Goal: Task Accomplishment & Management: Complete application form

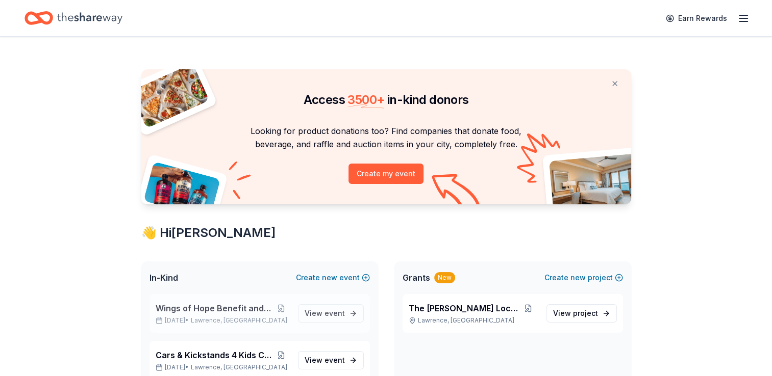
click at [207, 308] on span "Wings of Hope Benefit and Auction" at bounding box center [214, 308] width 117 height 12
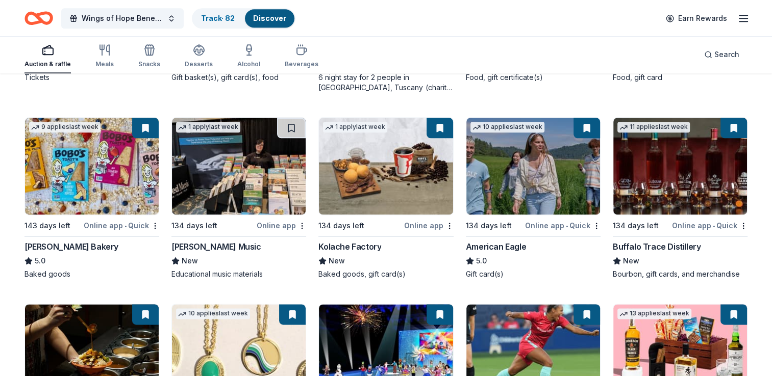
scroll to position [1252, 0]
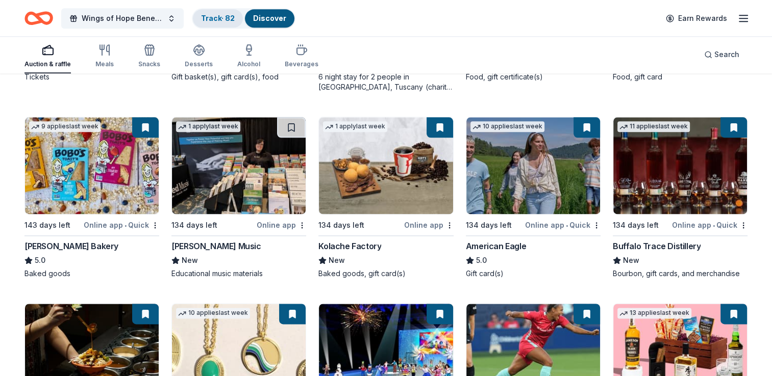
click at [210, 16] on link "Track · 82" at bounding box center [218, 18] width 34 height 9
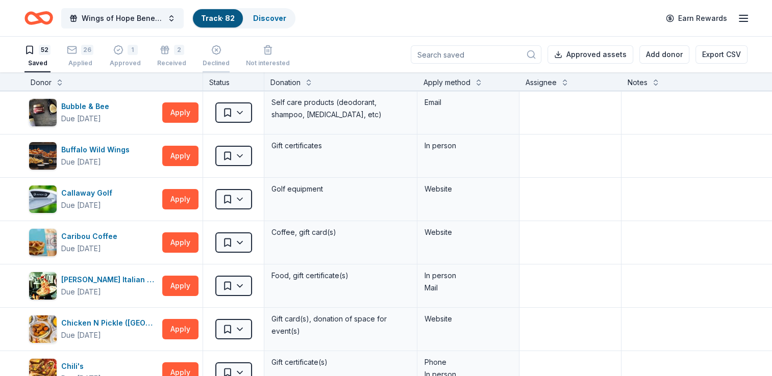
click at [216, 56] on div "Declined" at bounding box center [216, 56] width 27 height 22
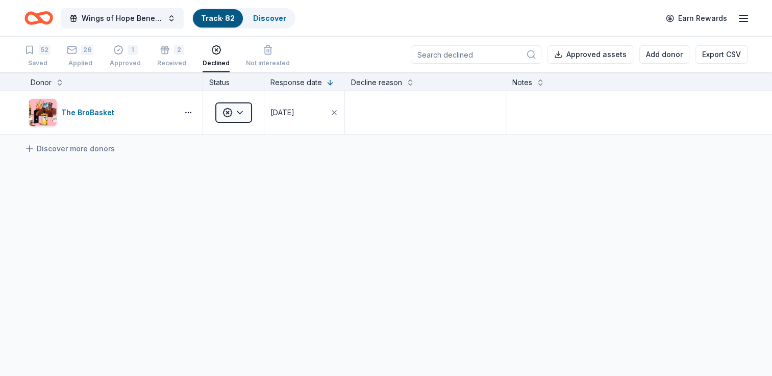
click at [211, 54] on icon "button" at bounding box center [216, 50] width 10 height 10
click at [229, 15] on link "Track · 82" at bounding box center [218, 18] width 34 height 9
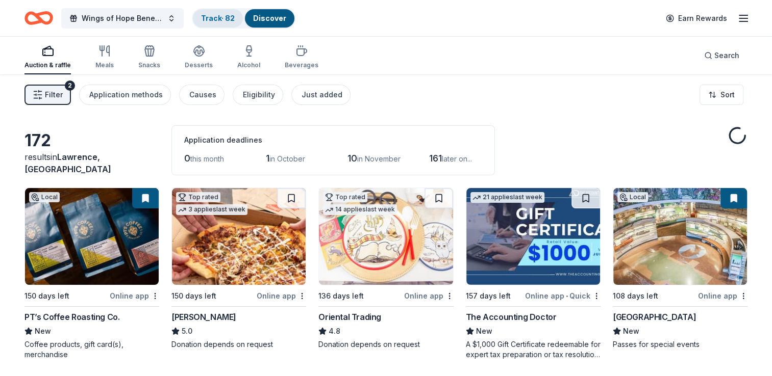
click at [208, 20] on link "Track · 82" at bounding box center [218, 18] width 34 height 9
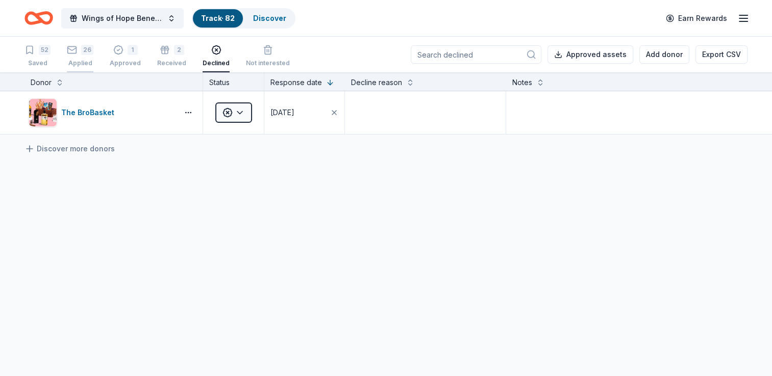
click at [78, 59] on div "Applied" at bounding box center [80, 63] width 27 height 8
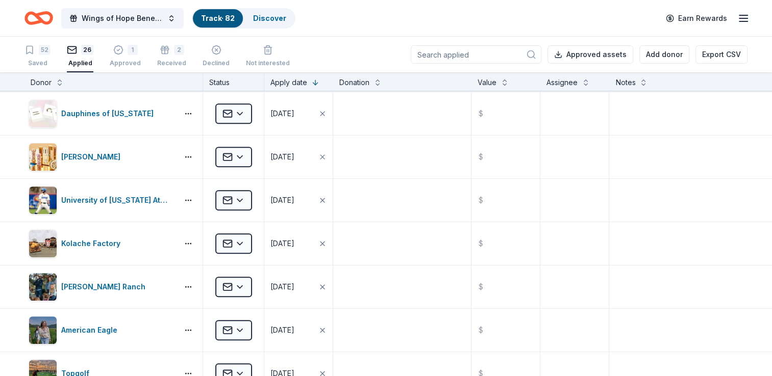
scroll to position [483, 0]
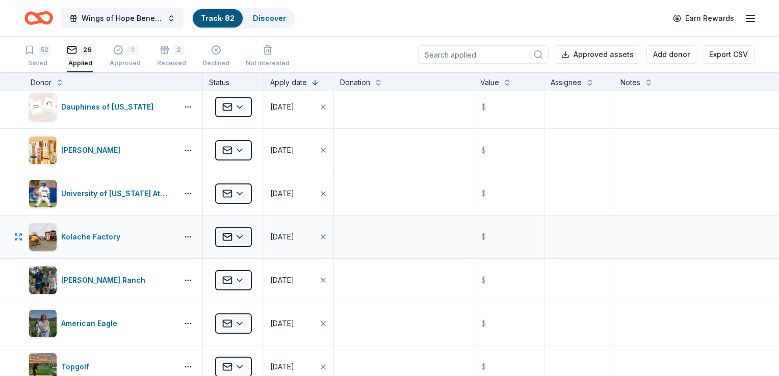
click at [239, 234] on html "Wings of Hope Benefit and Auction Track · 82 Discover Earn Rewards 52 Saved 26 …" at bounding box center [389, 188] width 779 height 376
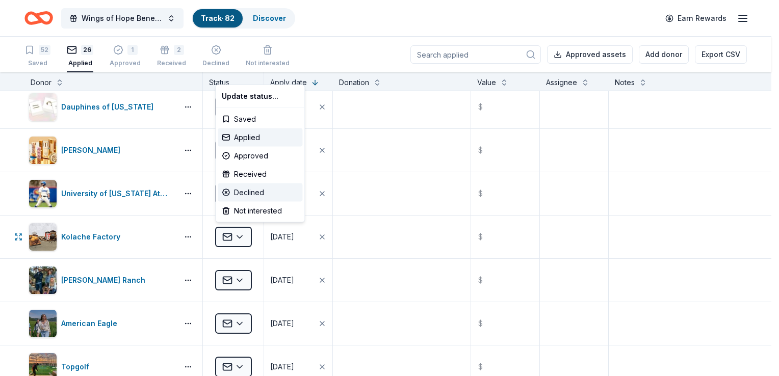
click at [247, 195] on div "Declined" at bounding box center [260, 193] width 85 height 18
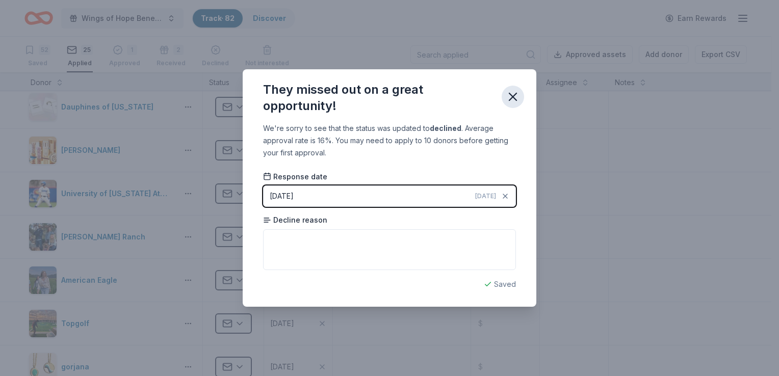
click at [515, 96] on icon "button" at bounding box center [513, 97] width 14 height 14
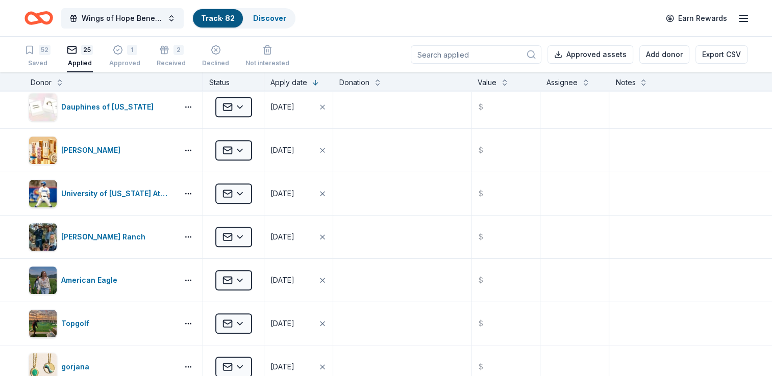
click at [220, 14] on link "Track · 82" at bounding box center [218, 18] width 34 height 9
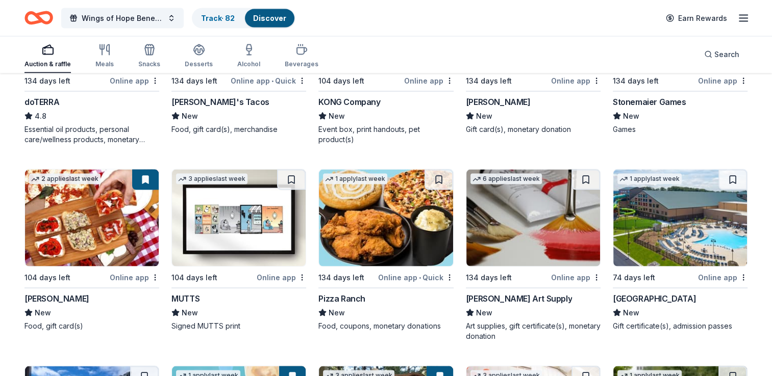
scroll to position [1983, 0]
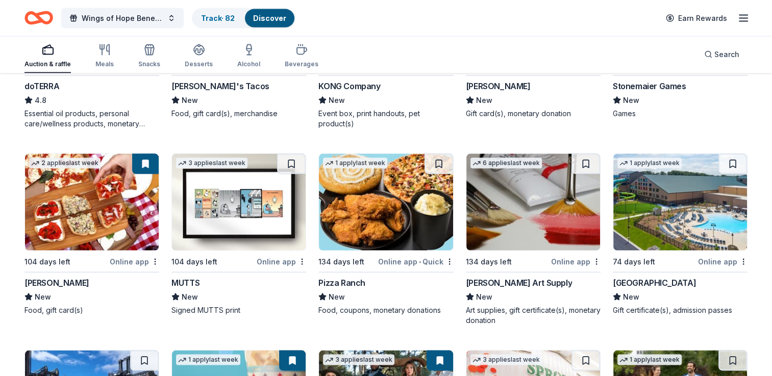
click at [280, 213] on img at bounding box center [239, 202] width 134 height 97
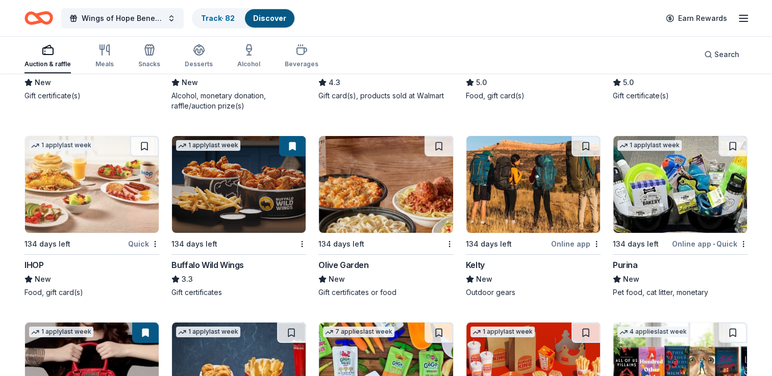
scroll to position [3803, 0]
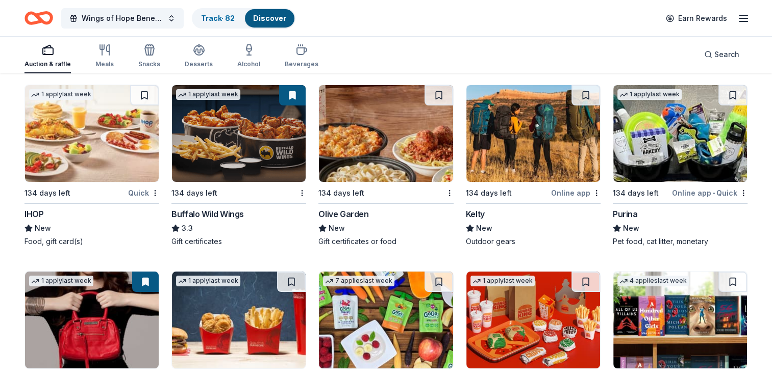
click at [673, 168] on img at bounding box center [680, 133] width 134 height 97
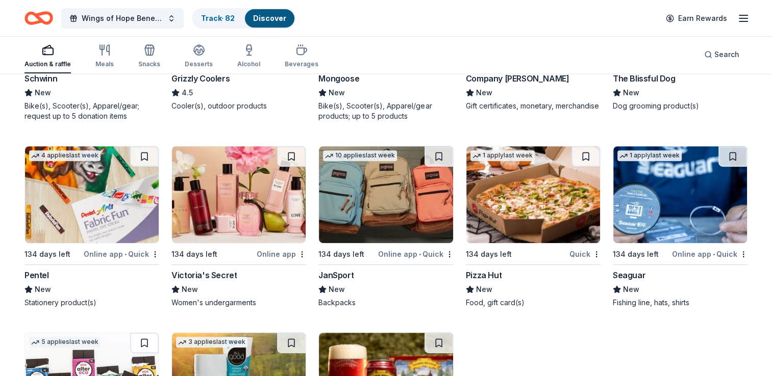
scroll to position [4313, 0]
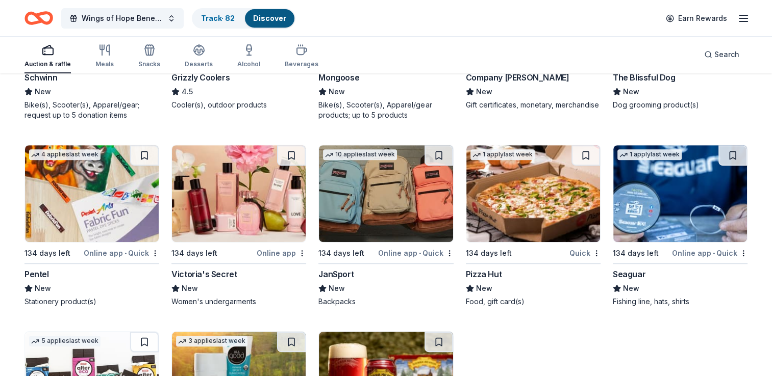
click at [292, 145] on button at bounding box center [291, 155] width 29 height 20
click at [292, 150] on button at bounding box center [292, 155] width 27 height 20
click at [276, 184] on img at bounding box center [239, 193] width 134 height 97
click at [270, 211] on img at bounding box center [239, 193] width 134 height 97
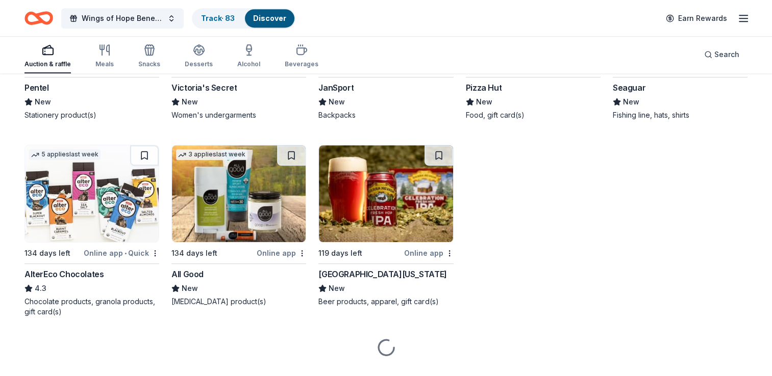
scroll to position [4519, 0]
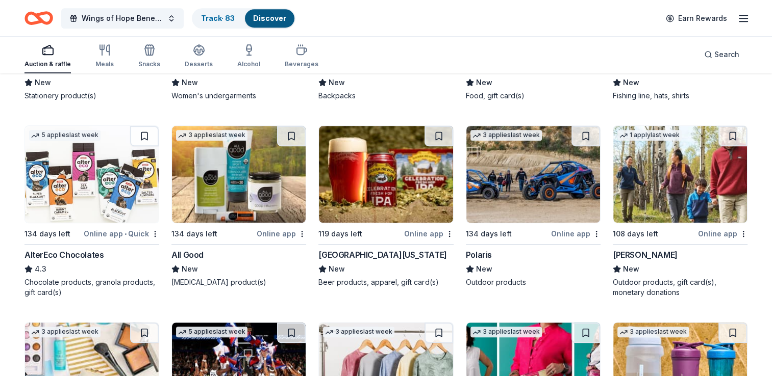
click at [240, 188] on img at bounding box center [239, 174] width 134 height 97
click at [292, 131] on button at bounding box center [291, 136] width 29 height 20
click at [292, 133] on button at bounding box center [292, 136] width 27 height 20
click at [273, 168] on img at bounding box center [239, 174] width 134 height 97
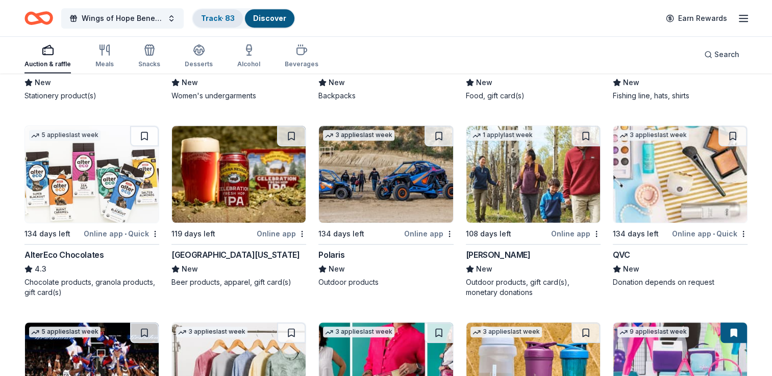
click at [228, 16] on link "Track · 83" at bounding box center [218, 18] width 34 height 9
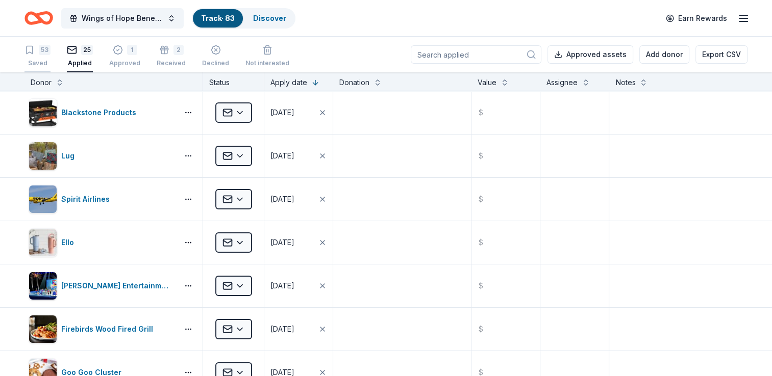
click at [36, 56] on div "53 Saved" at bounding box center [37, 56] width 26 height 22
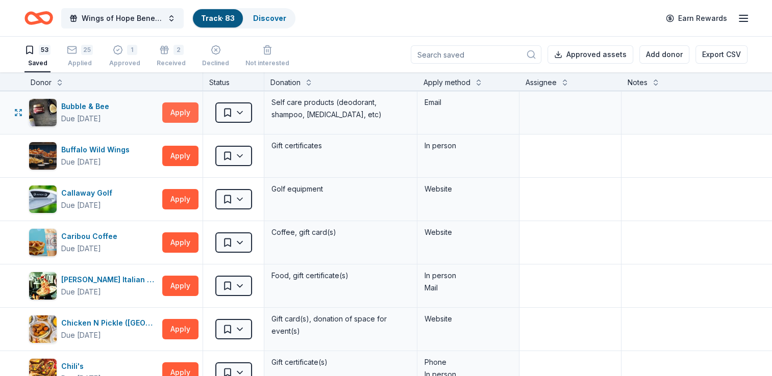
click at [186, 114] on button "Apply" at bounding box center [180, 113] width 36 height 20
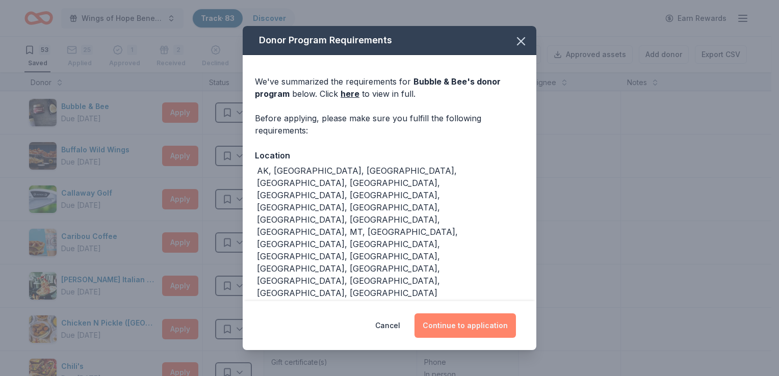
click at [455, 314] on button "Continue to application" at bounding box center [466, 326] width 102 height 24
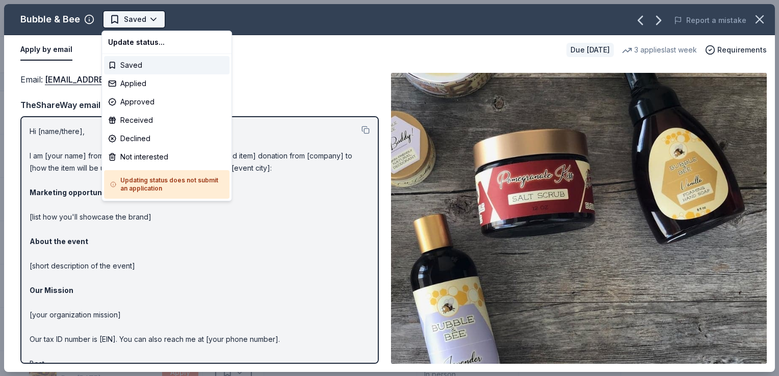
click at [146, 15] on html "Wings of Hope Benefit and Auction Track · 83 Discover Earn Rewards 53 Saved 25 …" at bounding box center [389, 188] width 779 height 376
click at [136, 83] on div "Applied" at bounding box center [166, 83] width 125 height 18
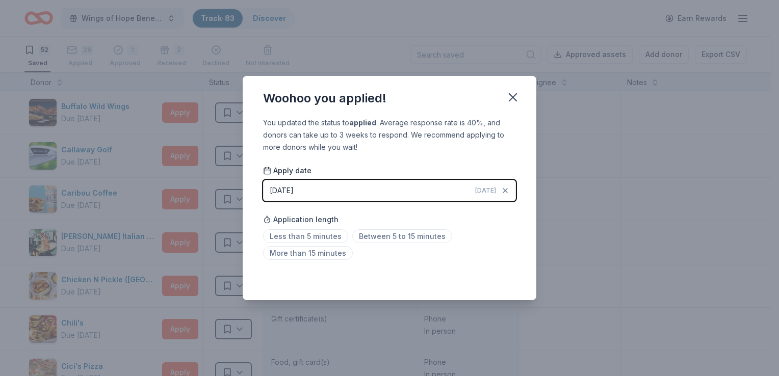
click at [294, 188] on div "[DATE]" at bounding box center [282, 191] width 24 height 12
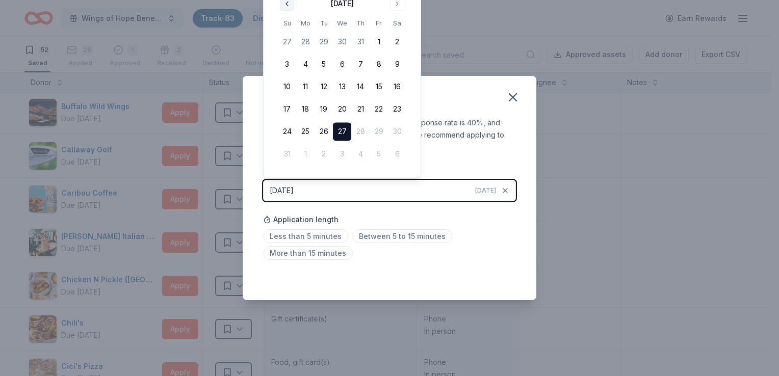
click at [287, 4] on button "Go to previous month" at bounding box center [287, 3] width 14 height 14
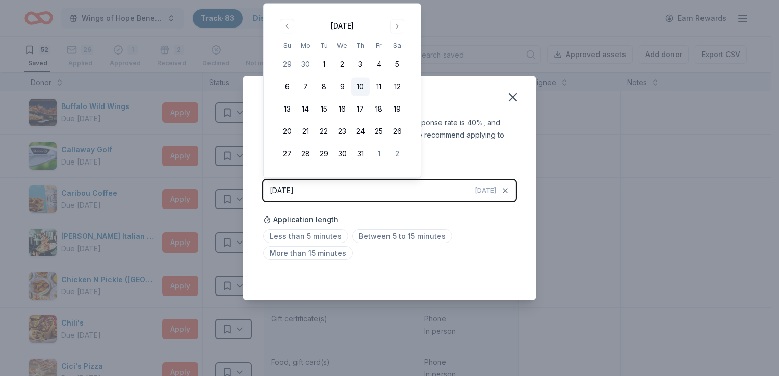
click at [361, 87] on button "10" at bounding box center [360, 87] width 18 height 18
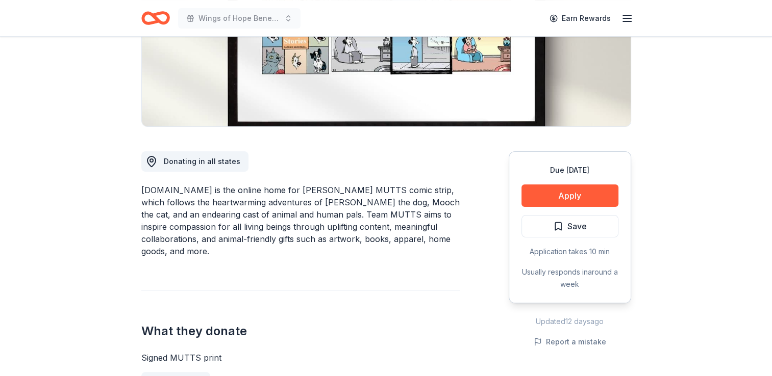
scroll to position [204, 0]
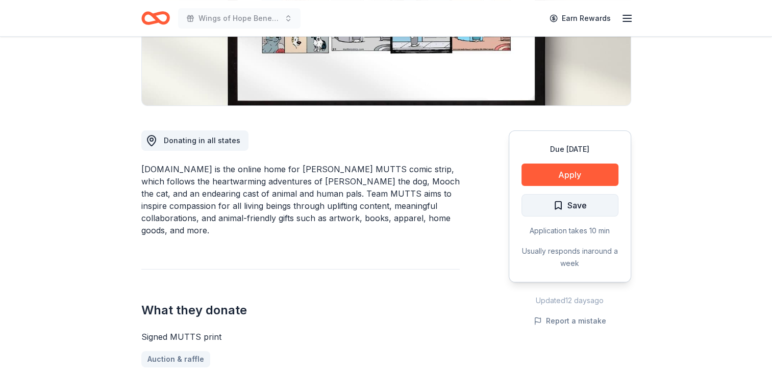
click at [575, 207] on span "Save" at bounding box center [576, 205] width 19 height 13
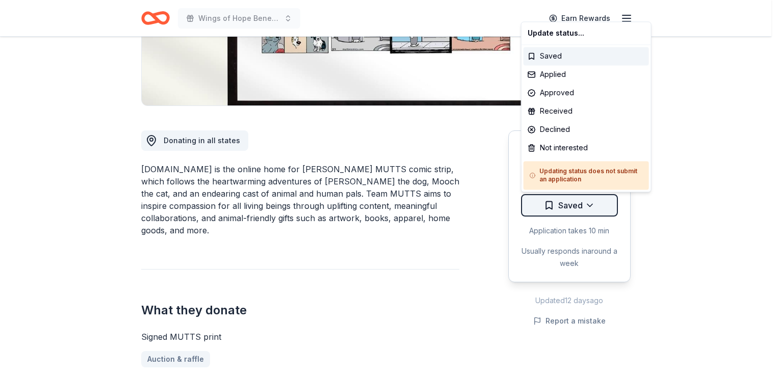
click at [573, 148] on div "Not interested" at bounding box center [586, 148] width 125 height 18
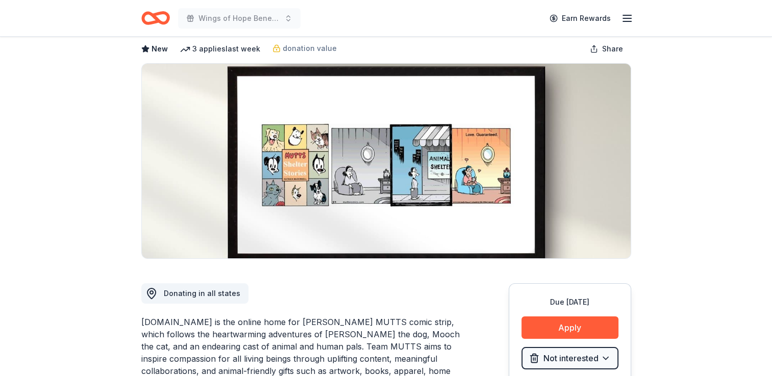
scroll to position [0, 0]
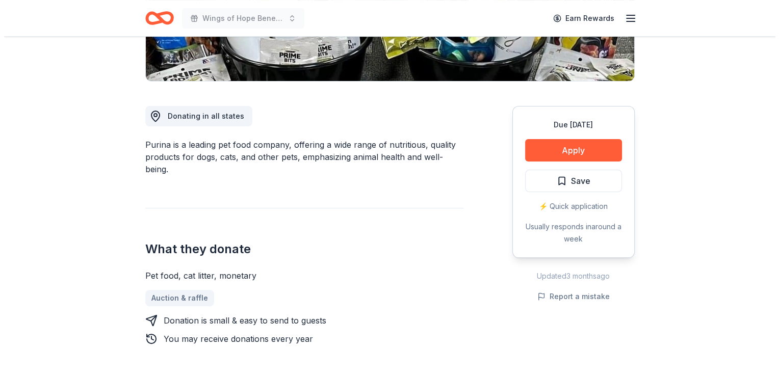
scroll to position [306, 0]
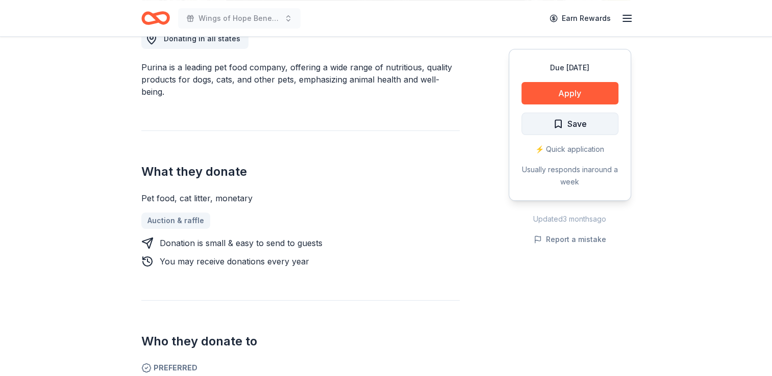
click at [570, 120] on span "Save" at bounding box center [576, 123] width 19 height 13
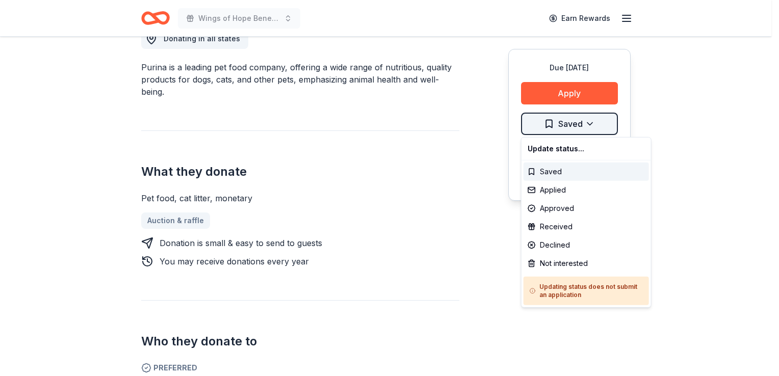
click at [576, 262] on div "Not interested" at bounding box center [586, 264] width 125 height 18
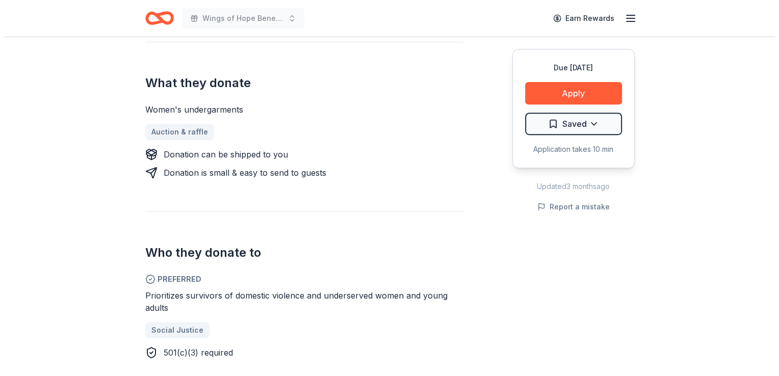
scroll to position [408, 0]
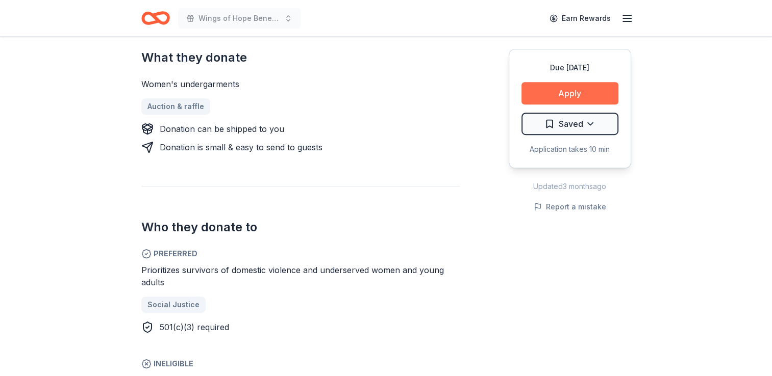
click at [557, 94] on button "Apply" at bounding box center [569, 93] width 97 height 22
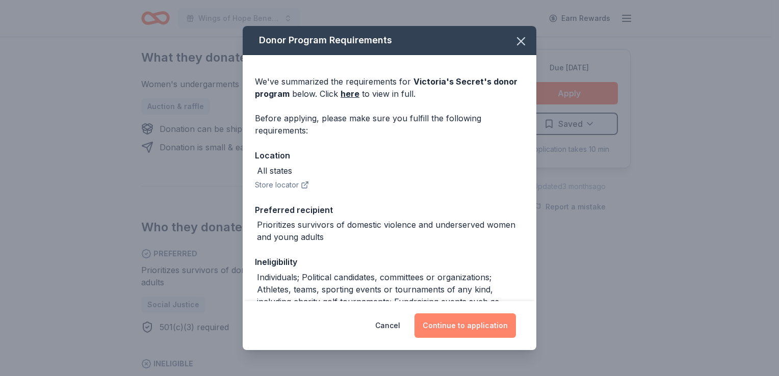
click at [461, 330] on button "Continue to application" at bounding box center [466, 326] width 102 height 24
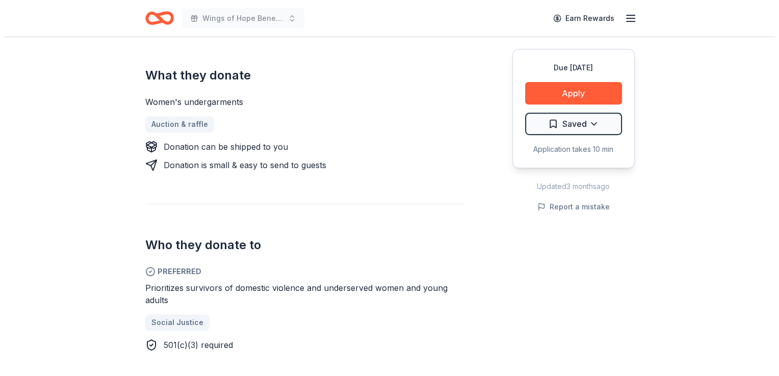
scroll to position [408, 0]
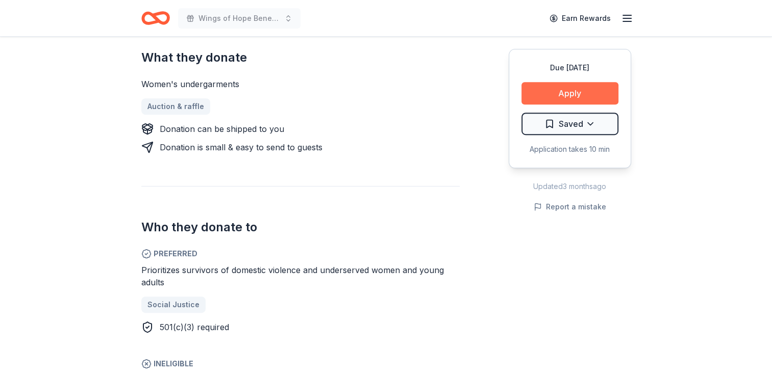
click at [584, 94] on button "Apply" at bounding box center [569, 93] width 97 height 22
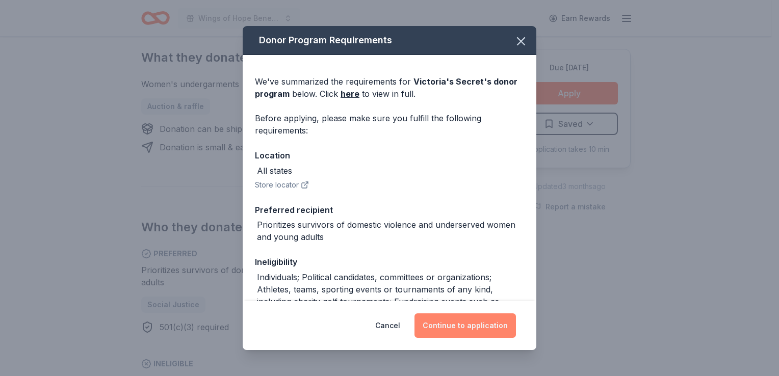
click at [450, 326] on button "Continue to application" at bounding box center [466, 326] width 102 height 24
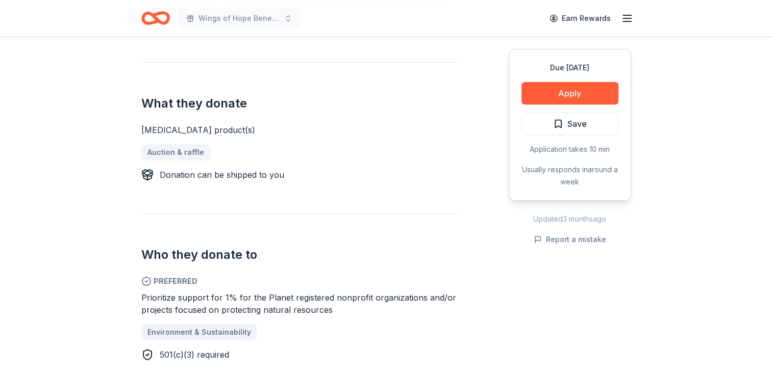
scroll to position [408, 0]
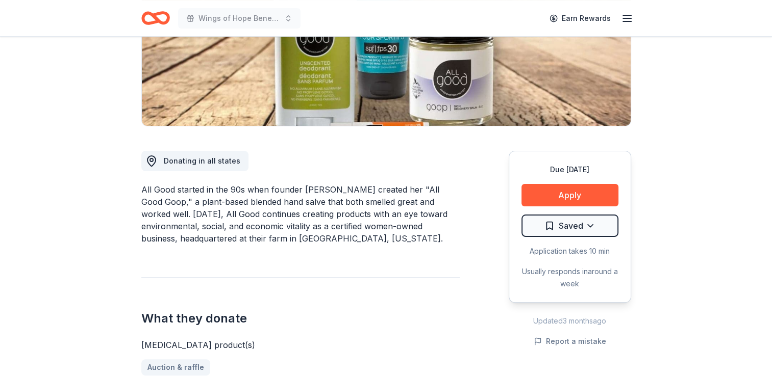
scroll to position [204, 0]
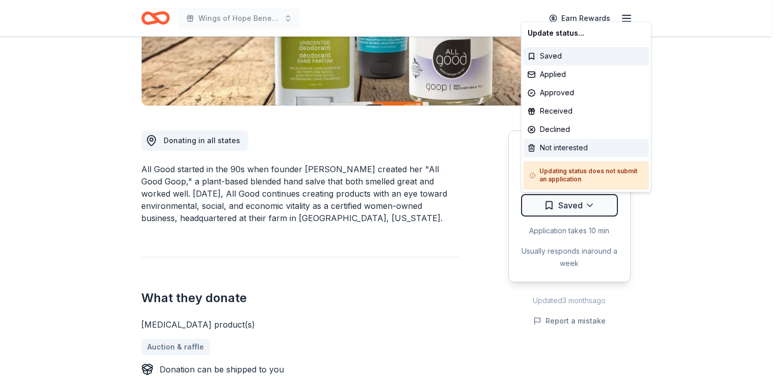
click at [574, 147] on div "Not interested" at bounding box center [586, 148] width 125 height 18
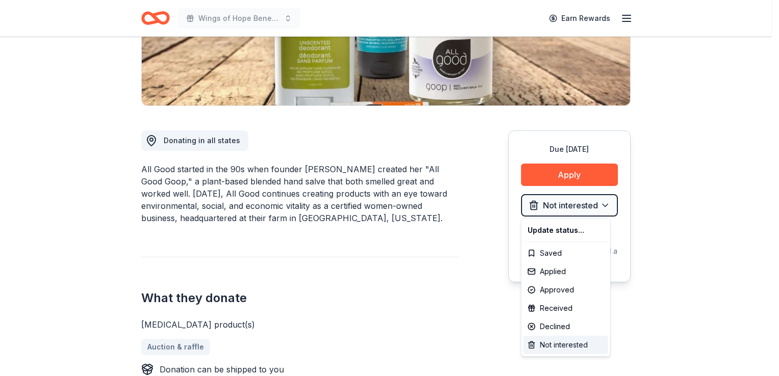
click at [549, 346] on div "Not interested" at bounding box center [566, 345] width 85 height 18
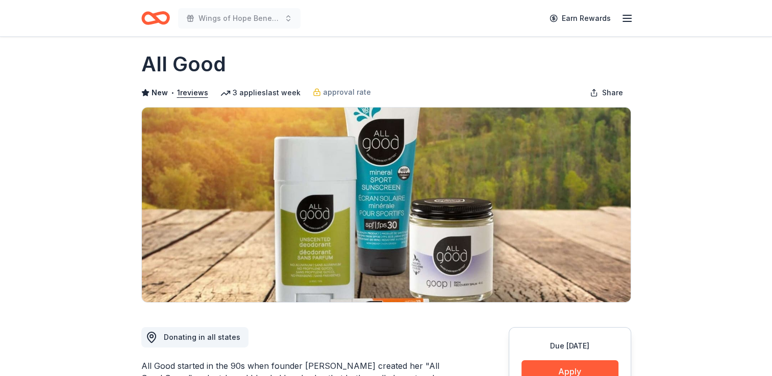
scroll to position [0, 0]
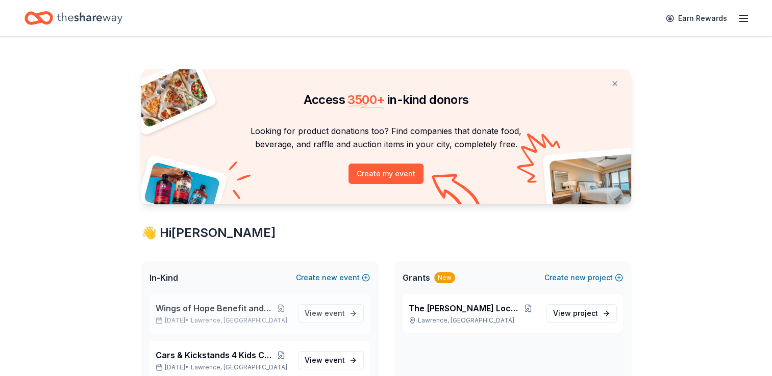
click at [236, 300] on div "Wings of Hope Benefit and Auction [DATE] • [GEOGRAPHIC_DATA], KS View event" at bounding box center [259, 313] width 220 height 39
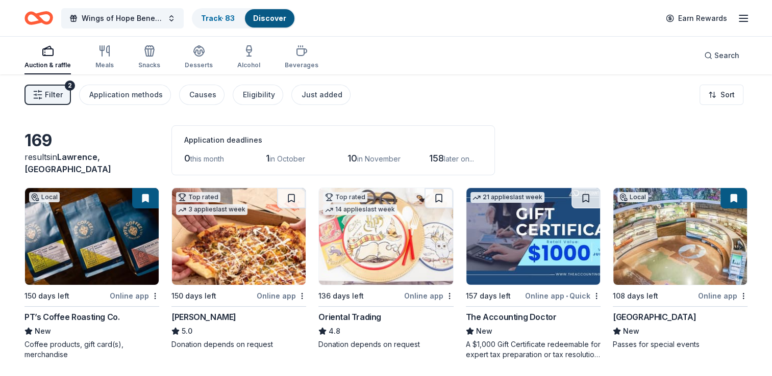
click at [213, 8] on button "Track · 83 Discover" at bounding box center [244, 18] width 104 height 20
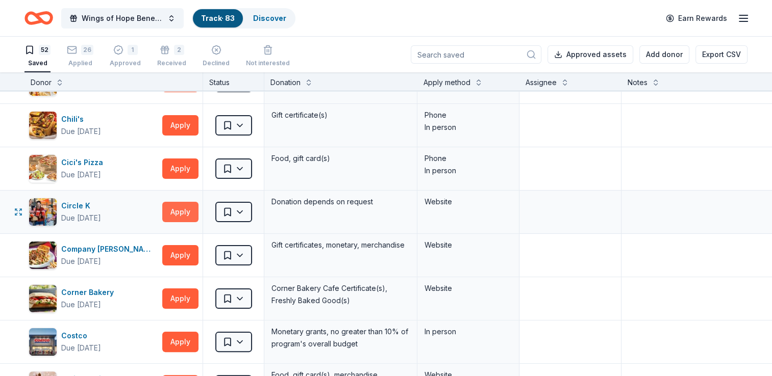
scroll to position [255, 0]
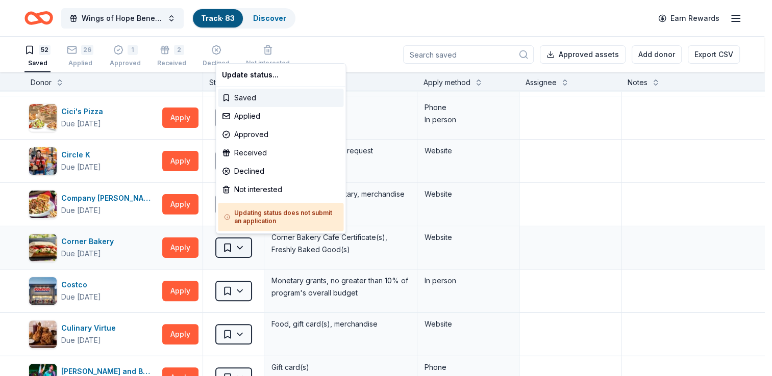
click at [245, 245] on html "Wings of Hope Benefit and Auction Track · 83 Discover Earn Rewards 52 Saved 26 …" at bounding box center [386, 188] width 772 height 376
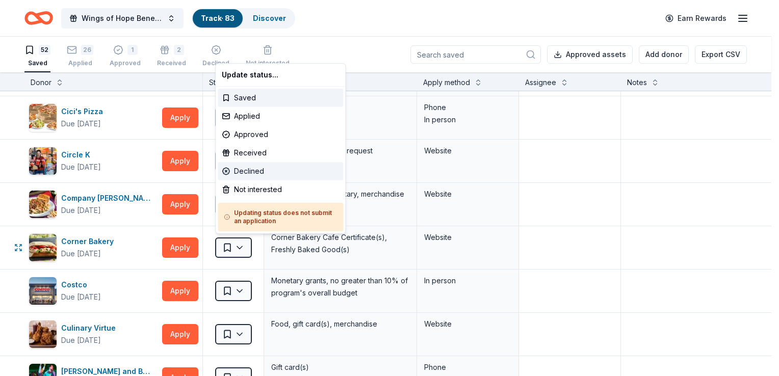
click at [246, 168] on div "Declined" at bounding box center [280, 171] width 125 height 18
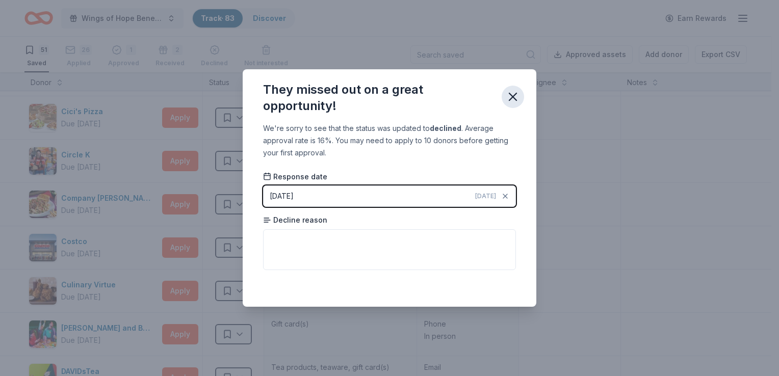
click at [517, 95] on icon "button" at bounding box center [513, 97] width 14 height 14
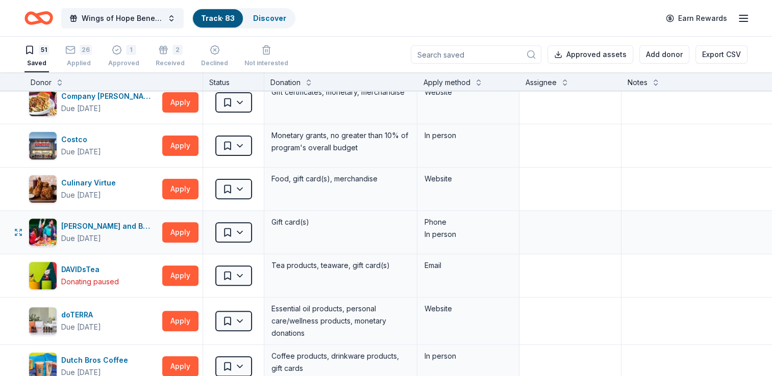
scroll to position [408, 0]
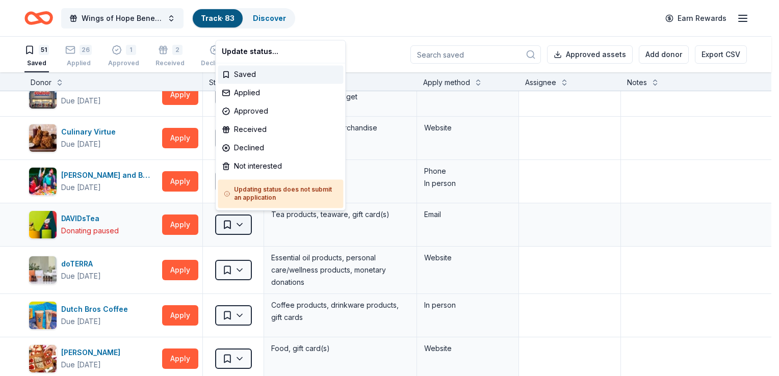
click at [240, 223] on html "Wings of Hope Benefit and Auction Track · 83 Discover Earn Rewards 51 Saved 26 …" at bounding box center [389, 188] width 779 height 376
click at [253, 169] on div "Not interested" at bounding box center [280, 166] width 125 height 18
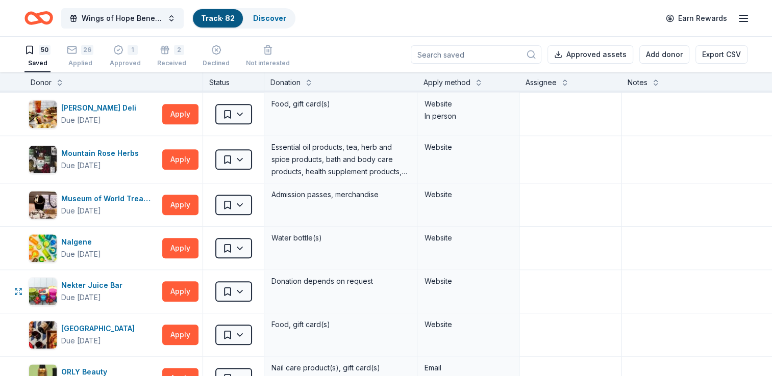
scroll to position [1428, 0]
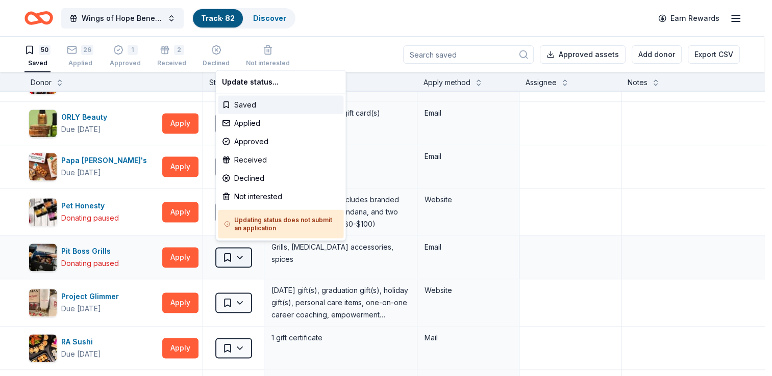
click at [241, 250] on html "Wings of Hope Benefit and Auction Track · 82 Discover Earn Rewards 50 Saved 26 …" at bounding box center [386, 188] width 772 height 376
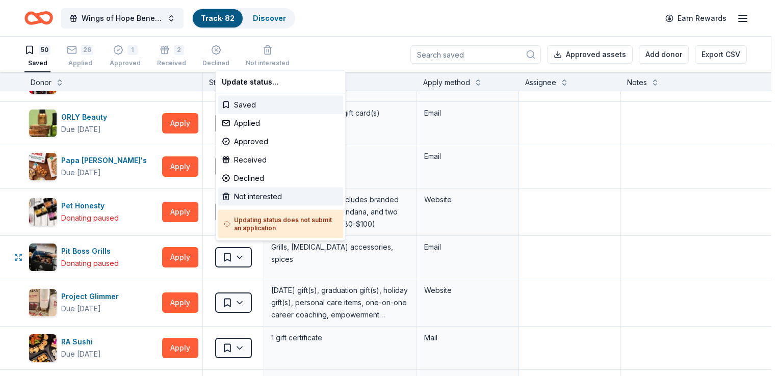
click at [249, 198] on div "Not interested" at bounding box center [280, 197] width 125 height 18
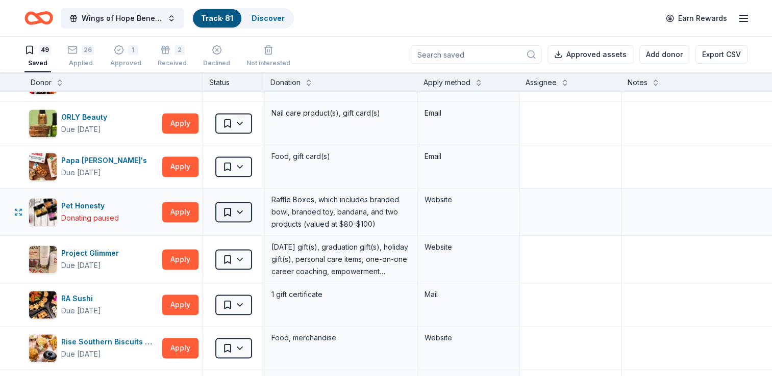
click at [226, 204] on html "Wings of Hope Benefit and Auction Track · 81 Discover Earn Rewards 49 Saved 26 …" at bounding box center [386, 188] width 772 height 376
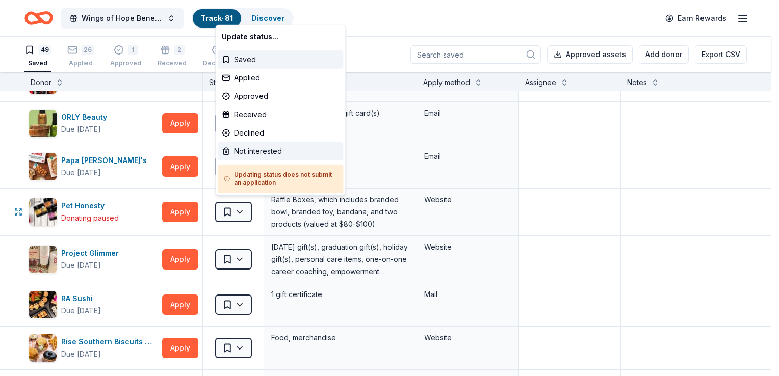
click at [263, 154] on div "Not interested" at bounding box center [280, 151] width 125 height 18
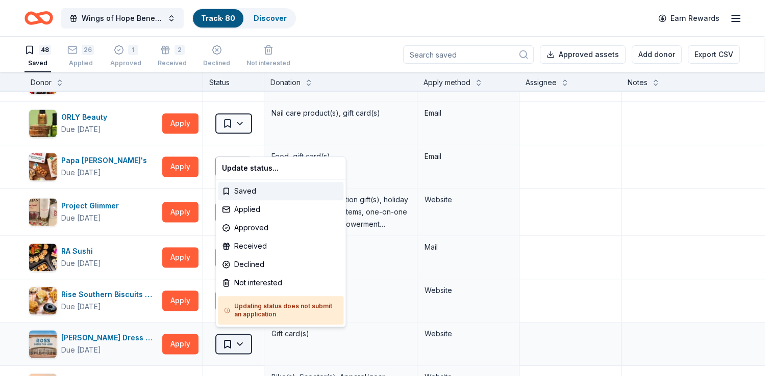
click at [238, 334] on html "Wings of Hope Benefit and Auction Track · 80 Discover Earn Rewards 48 Saved 26 …" at bounding box center [386, 188] width 772 height 376
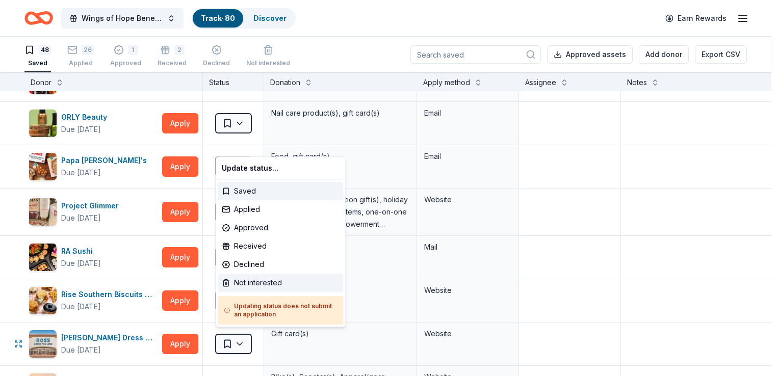
click at [262, 283] on div "Not interested" at bounding box center [280, 283] width 125 height 18
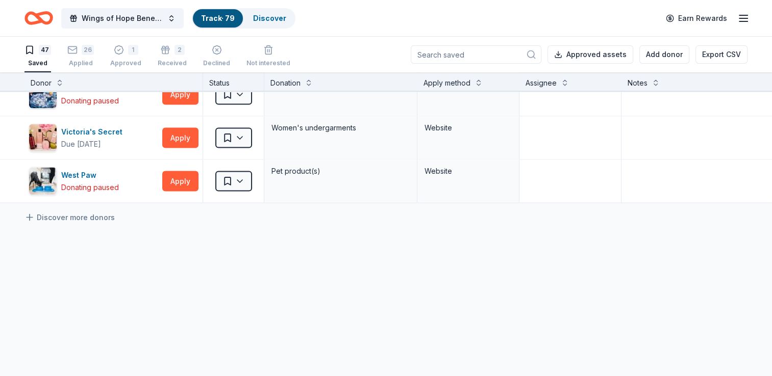
scroll to position [1887, 0]
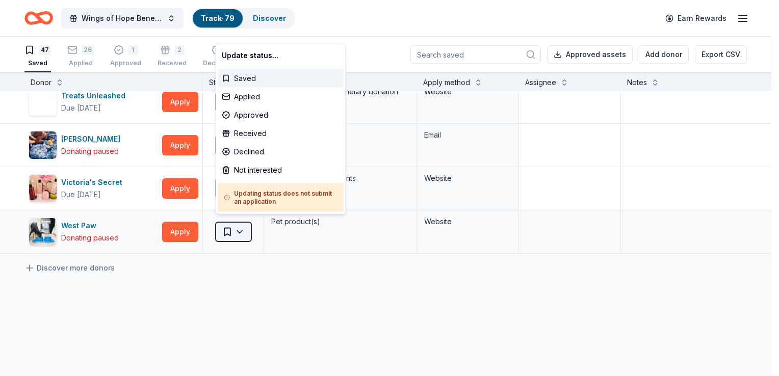
click at [240, 229] on html "Wings of Hope Benefit and Auction Track · 79 Discover Earn Rewards 47 Saved 26 …" at bounding box center [389, 188] width 779 height 376
click at [262, 172] on div "Not interested" at bounding box center [280, 170] width 125 height 18
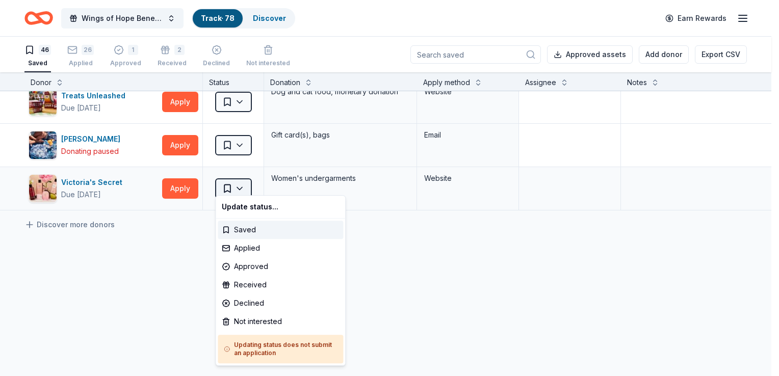
click at [228, 182] on html "Wings of Hope Benefit and Auction Track · 78 Discover Earn Rewards 46 Saved 26 …" at bounding box center [389, 188] width 779 height 376
click at [241, 324] on div "Not interested" at bounding box center [280, 322] width 125 height 18
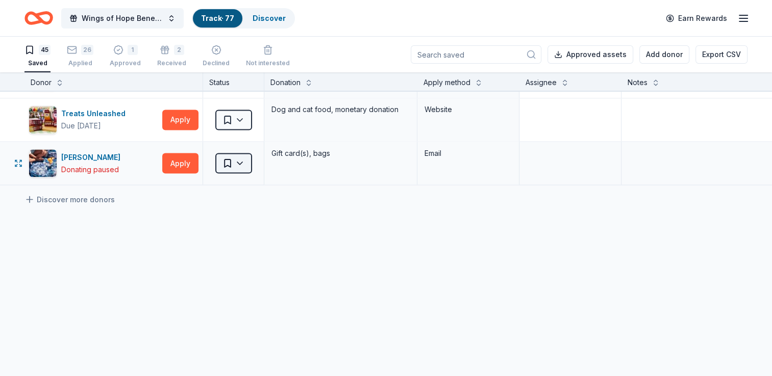
scroll to position [1872, 0]
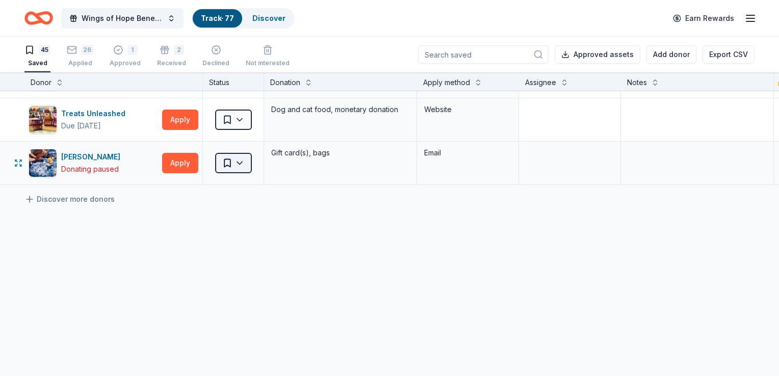
click at [230, 153] on html "Wings of Hope Benefit and Auction Track · 77 Discover Earn Rewards 45 Saved 26 …" at bounding box center [389, 188] width 779 height 376
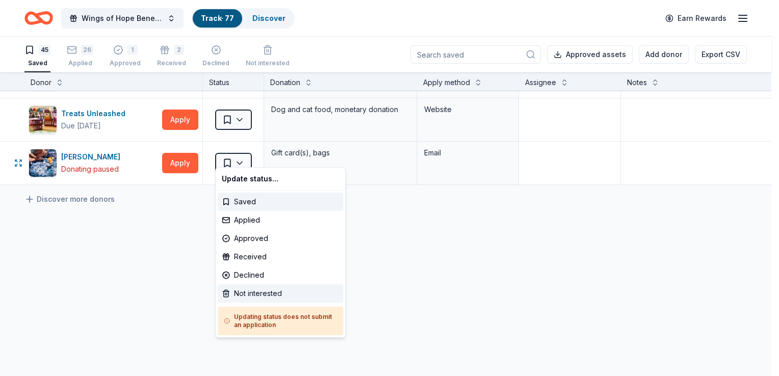
click at [250, 295] on div "Not interested" at bounding box center [280, 294] width 125 height 18
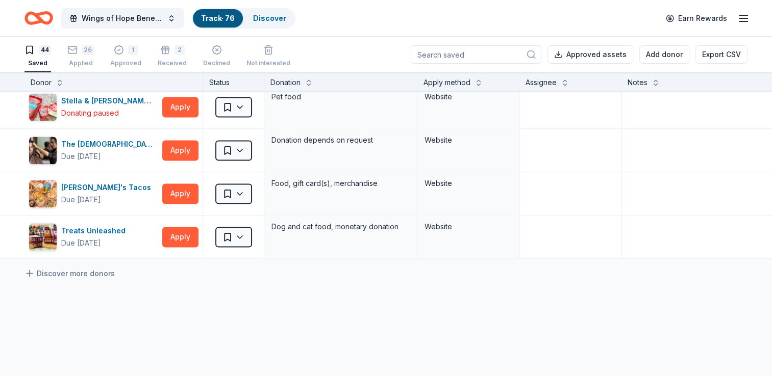
scroll to position [1727, 0]
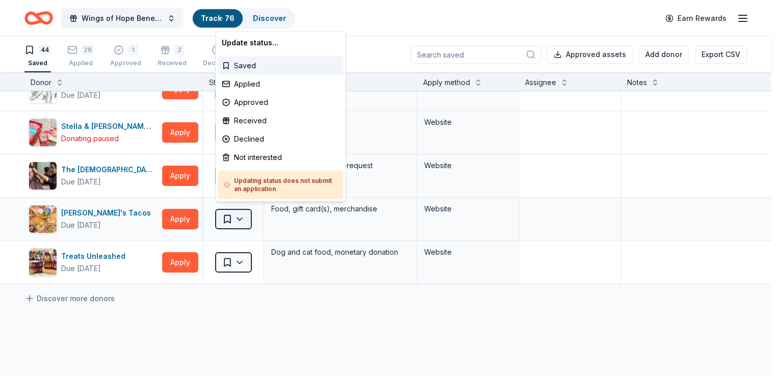
click at [241, 214] on html "Wings of Hope Benefit and Auction Track · 76 Discover Earn Rewards 44 Saved 26 …" at bounding box center [389, 188] width 779 height 376
click at [256, 158] on div "Not interested" at bounding box center [280, 157] width 125 height 18
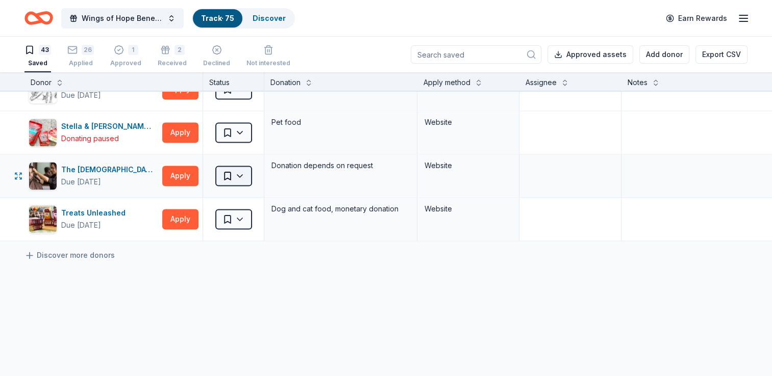
click at [229, 170] on html "Wings of Hope Benefit and Auction Track · 75 Discover Earn Rewards 43 Saved 26 …" at bounding box center [386, 188] width 772 height 376
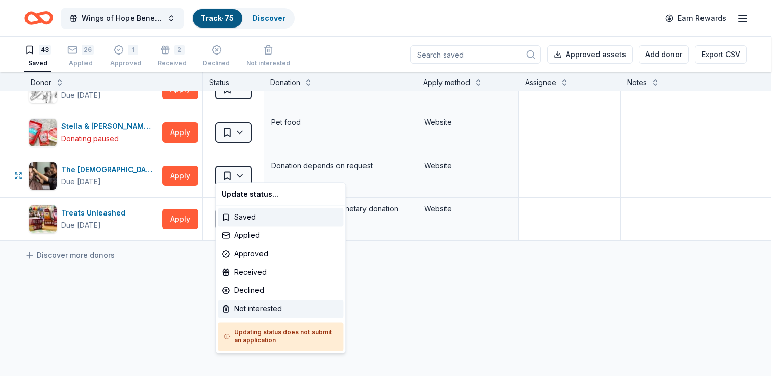
click at [250, 308] on div "Not interested" at bounding box center [280, 309] width 125 height 18
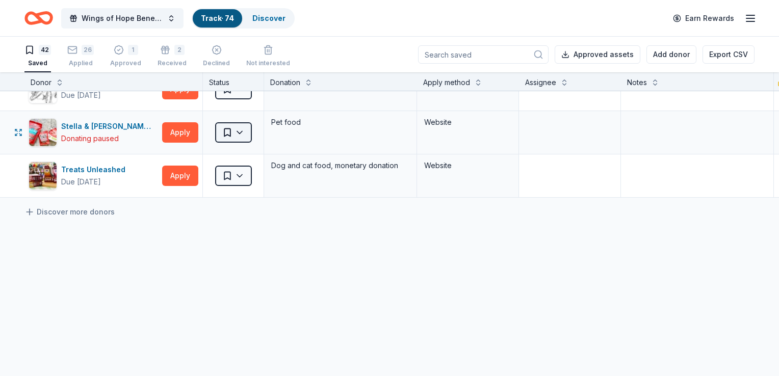
click at [242, 129] on html "Wings of Hope Benefit and Auction Track · 74 Discover Earn Rewards 42 Saved 26 …" at bounding box center [389, 188] width 779 height 376
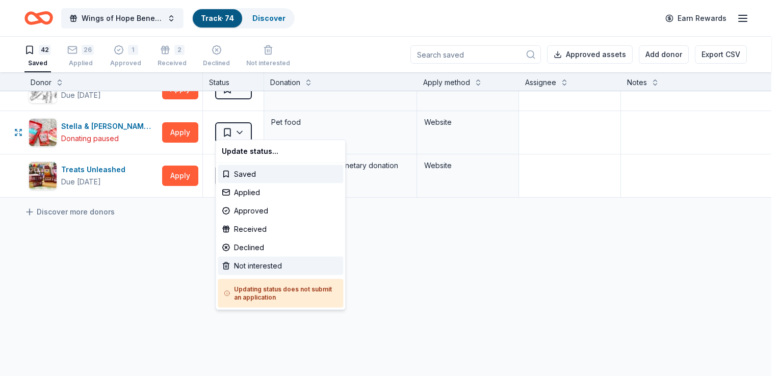
click at [271, 264] on div "Not interested" at bounding box center [280, 266] width 125 height 18
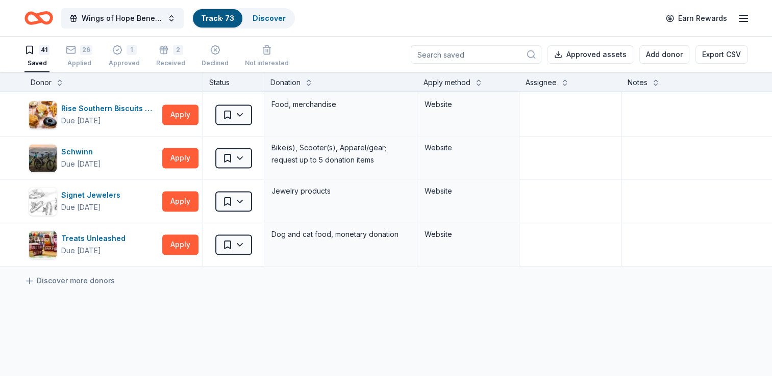
scroll to position [1597, 0]
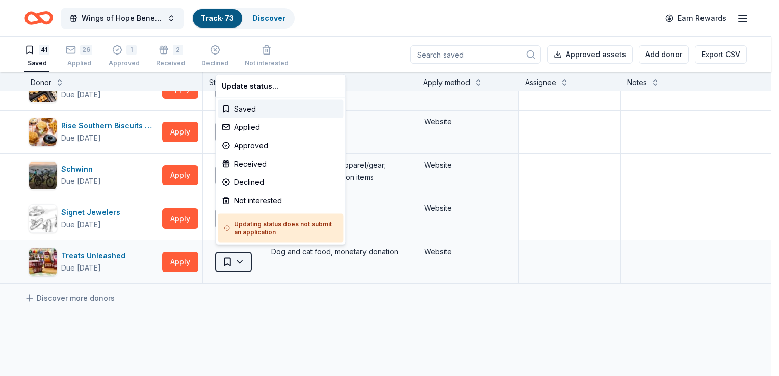
click at [242, 255] on html "Wings of Hope Benefit and Auction Track · 73 Discover Earn Rewards 41 Saved 26 …" at bounding box center [389, 188] width 779 height 376
click at [257, 202] on div "Not interested" at bounding box center [280, 201] width 125 height 18
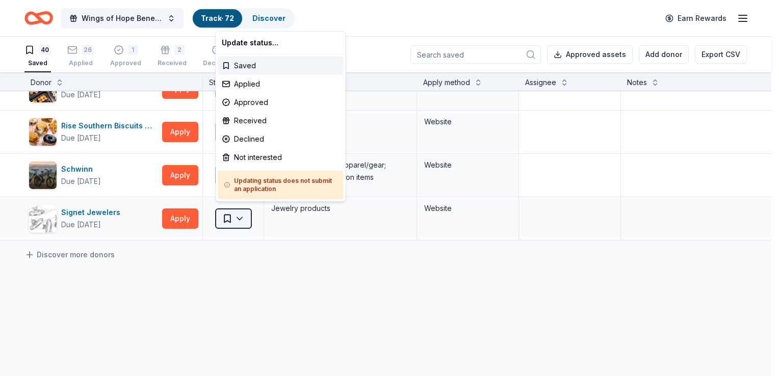
click at [241, 219] on html "Wings of Hope Benefit and Auction Track · 72 Discover Earn Rewards 40 Saved 26 …" at bounding box center [389, 188] width 779 height 376
click at [300, 301] on html "Wings of Hope Benefit and Auction Track · 72 Discover Earn Rewards 40 Saved 26 …" at bounding box center [389, 188] width 779 height 376
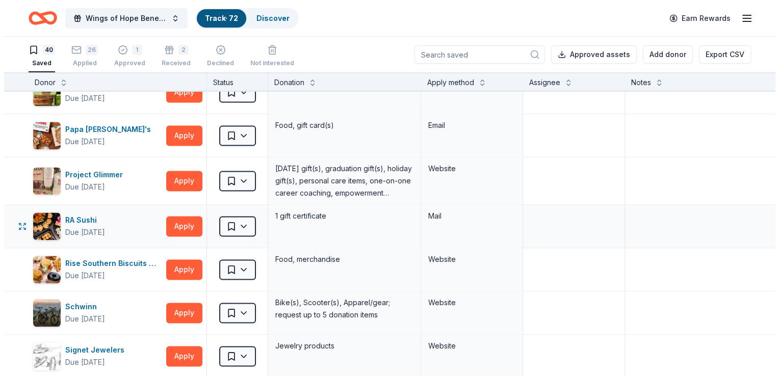
scroll to position [1444, 0]
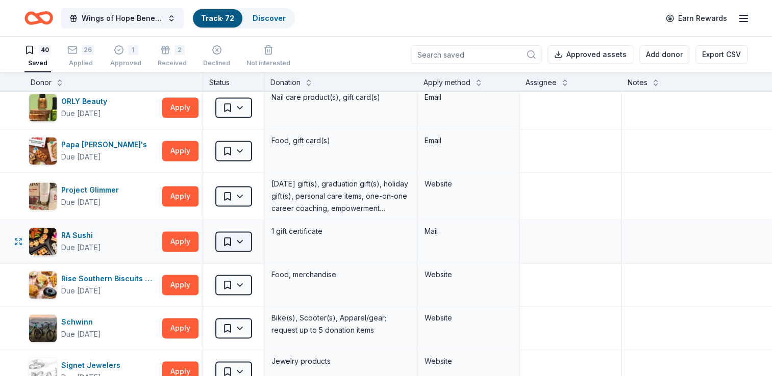
click at [239, 242] on html "Wings of Hope Benefit and Auction Track · 72 Discover Earn Rewards 40 Saved 26 …" at bounding box center [386, 188] width 772 height 376
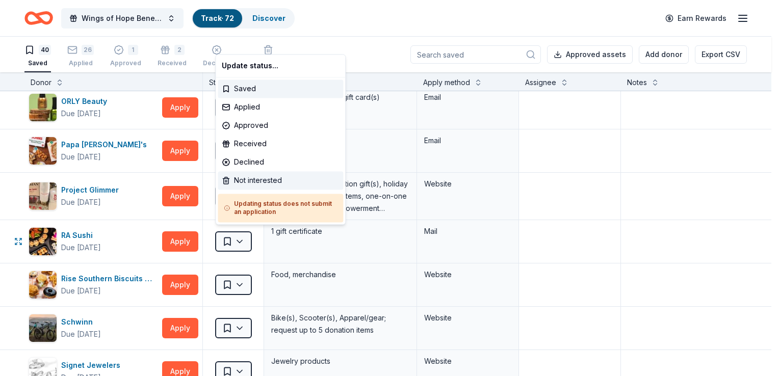
click at [267, 181] on div "Not interested" at bounding box center [280, 180] width 125 height 18
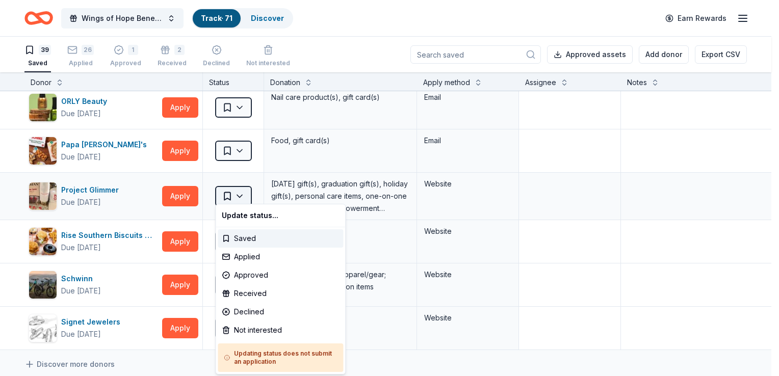
click at [239, 193] on html "Wings of Hope Benefit and Auction Track · 71 Discover Earn Rewards 39 Saved 26 …" at bounding box center [389, 188] width 779 height 376
click at [675, 158] on html "Wings of Hope Benefit and Auction Track · 71 Discover Earn Rewards 39 Saved 26 …" at bounding box center [389, 188] width 779 height 376
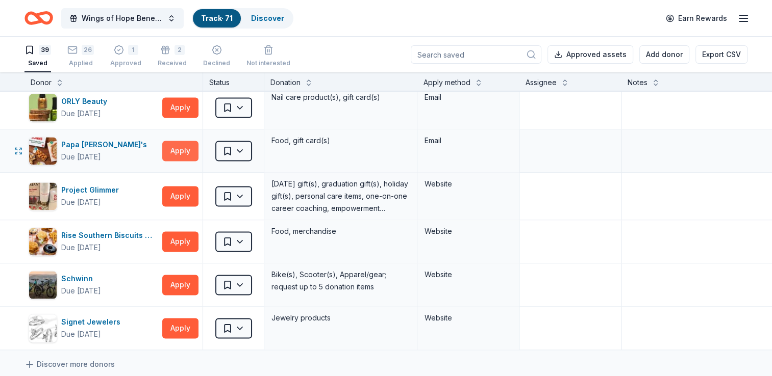
click at [178, 142] on button "Apply" at bounding box center [180, 151] width 36 height 20
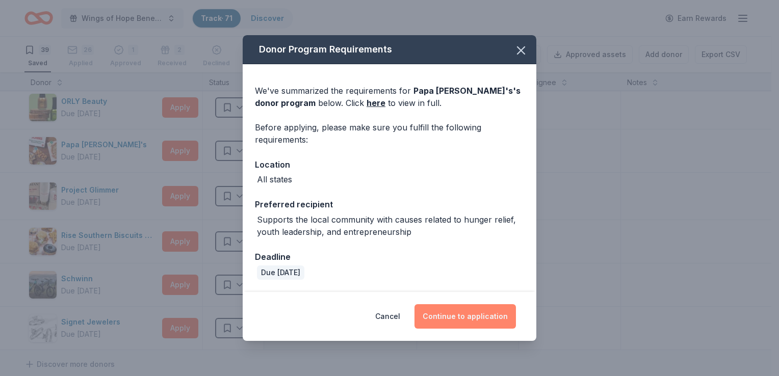
click at [469, 315] on button "Continue to application" at bounding box center [466, 317] width 102 height 24
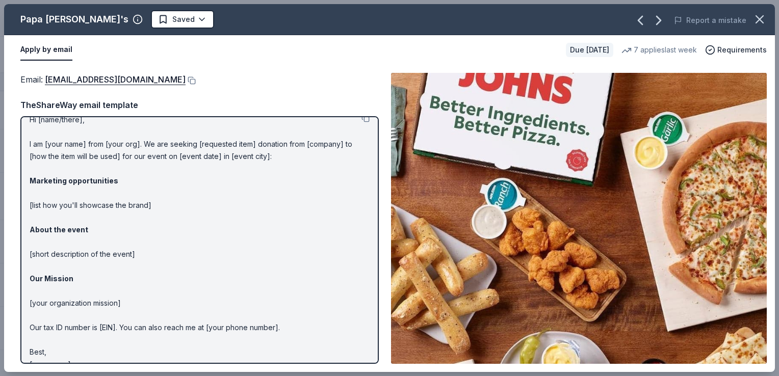
scroll to position [0, 0]
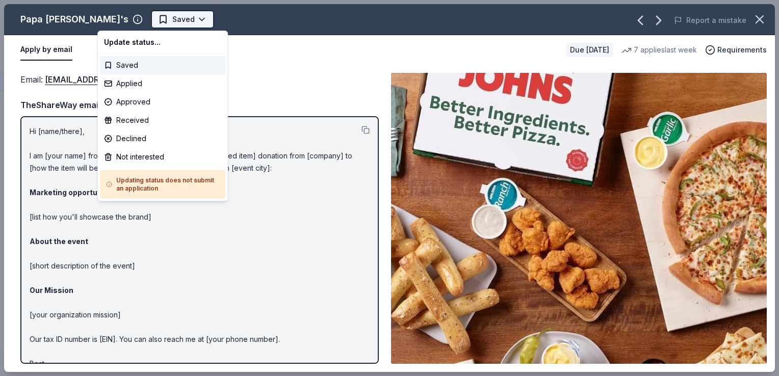
click at [147, 15] on html "Wings of Hope Benefit and Auction Track · 71 Discover Earn Rewards 39 Saved 26 …" at bounding box center [389, 188] width 779 height 376
click at [153, 78] on div "Applied" at bounding box center [162, 83] width 125 height 18
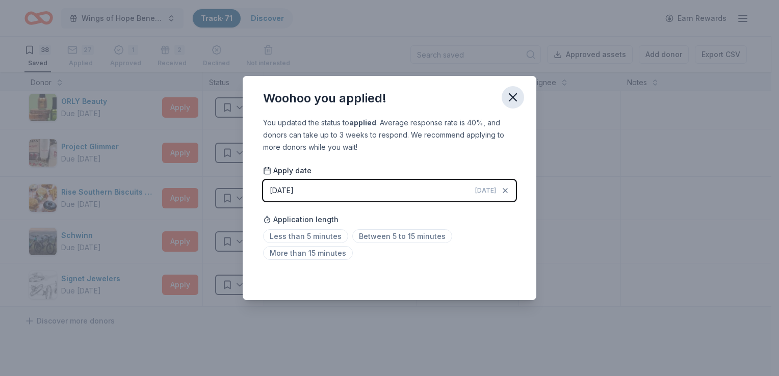
click at [513, 97] on icon "button" at bounding box center [513, 97] width 7 height 7
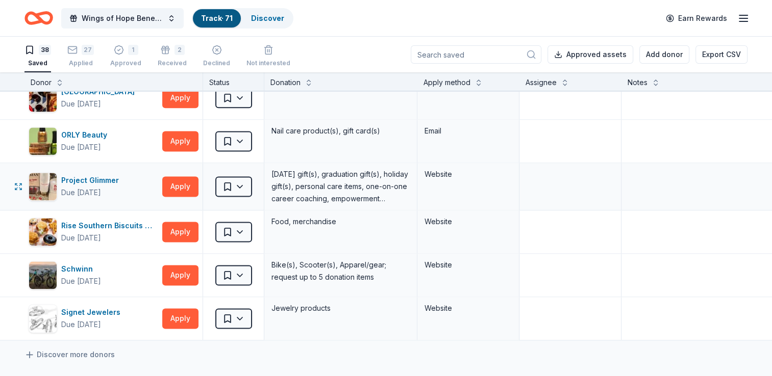
scroll to position [1393, 0]
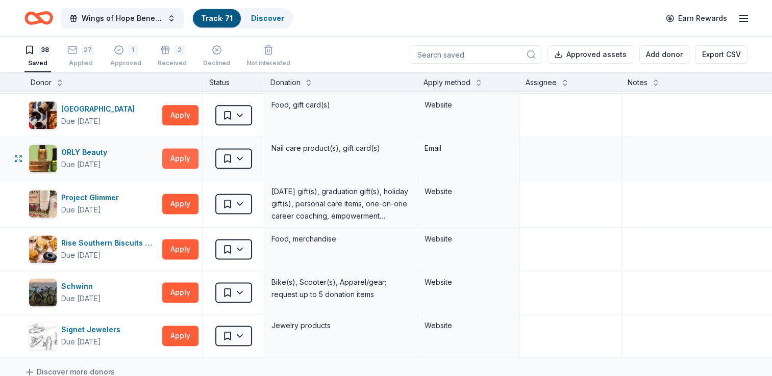
click at [171, 157] on button "Apply" at bounding box center [180, 158] width 36 height 20
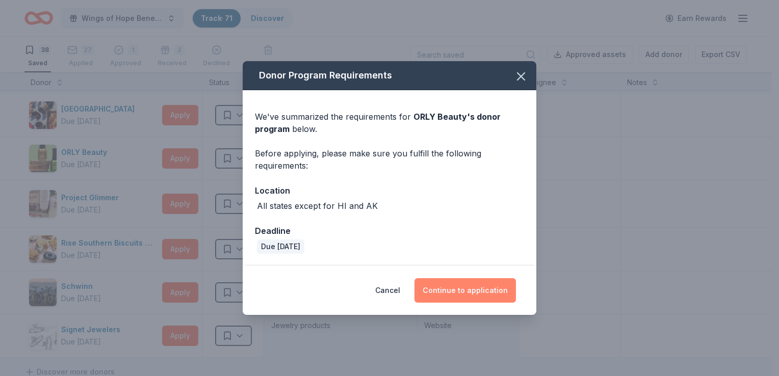
click at [464, 293] on button "Continue to application" at bounding box center [466, 291] width 102 height 24
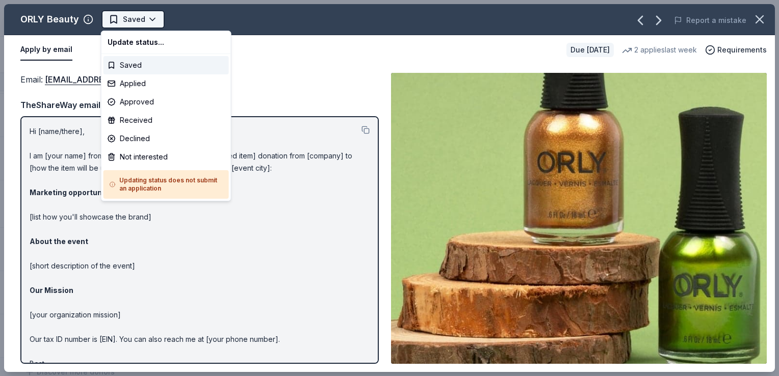
click at [153, 13] on html "Wings of Hope Benefit and Auction Track · 71 Discover Earn Rewards 38 Saved 27 …" at bounding box center [389, 188] width 779 height 376
click at [145, 83] on div "Applied" at bounding box center [166, 83] width 125 height 18
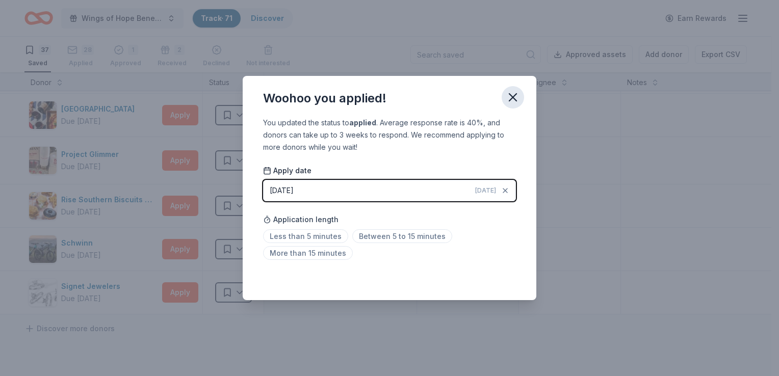
click at [514, 97] on icon "button" at bounding box center [513, 97] width 14 height 14
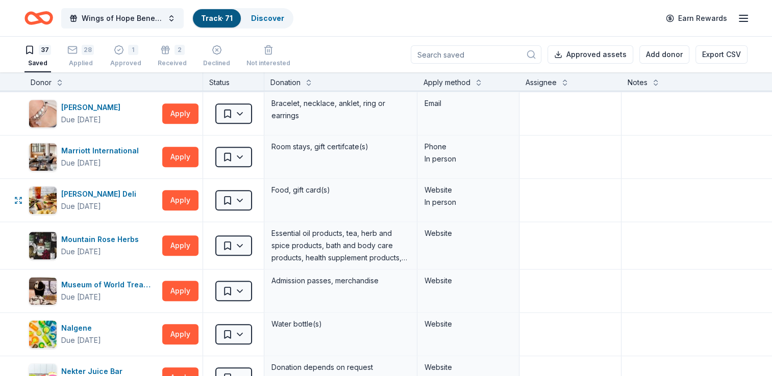
scroll to position [1036, 0]
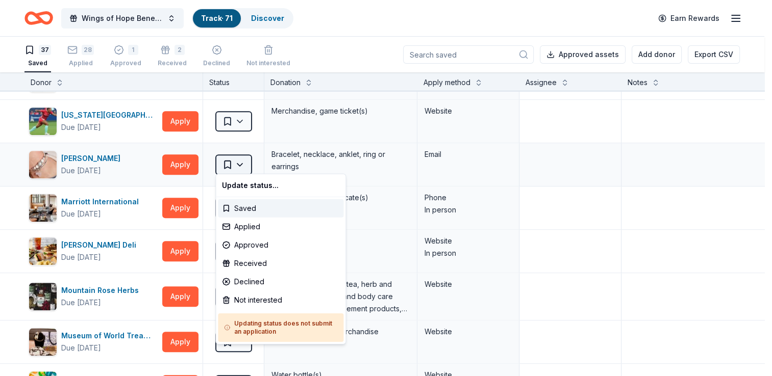
click at [236, 160] on html "Wings of Hope Benefit and Auction Track · 71 Discover Earn Rewards 37 Saved 28 …" at bounding box center [386, 188] width 772 height 376
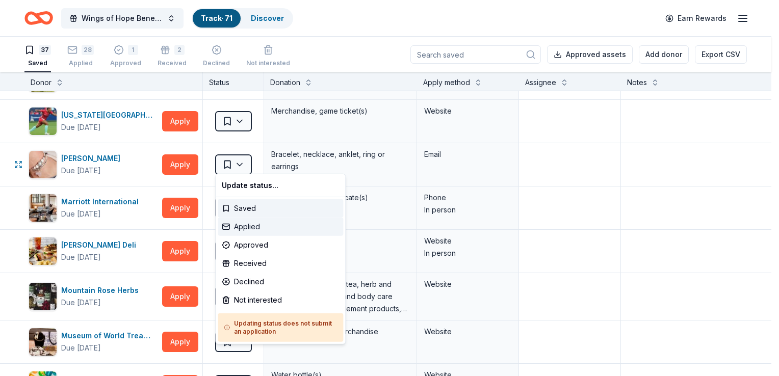
click at [245, 225] on div "Applied" at bounding box center [280, 227] width 125 height 18
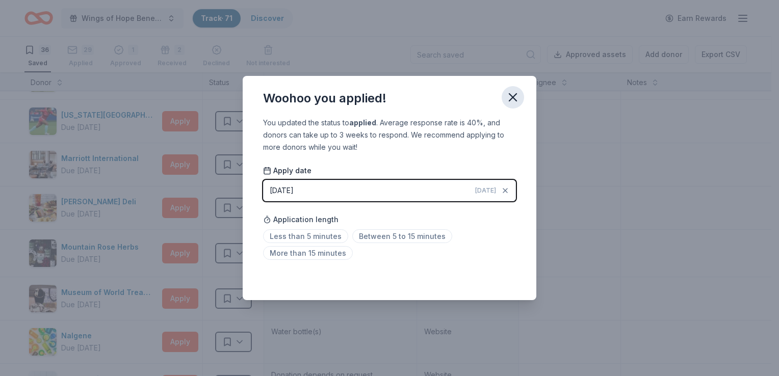
click at [516, 96] on icon "button" at bounding box center [513, 97] width 14 height 14
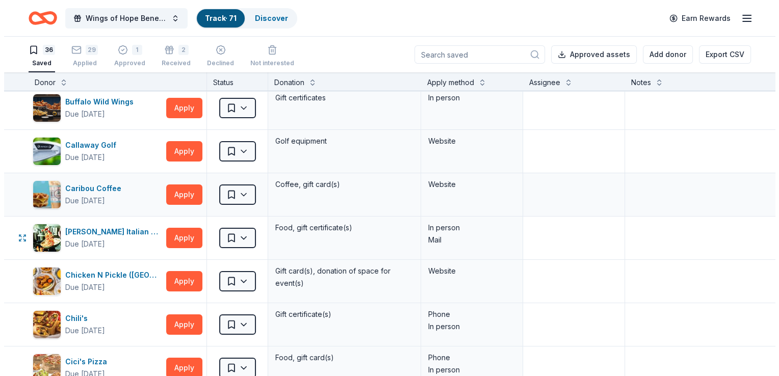
scroll to position [0, 0]
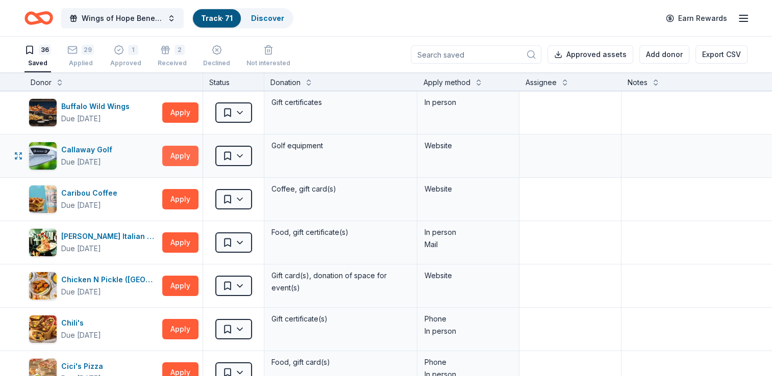
click at [178, 157] on button "Apply" at bounding box center [180, 156] width 36 height 20
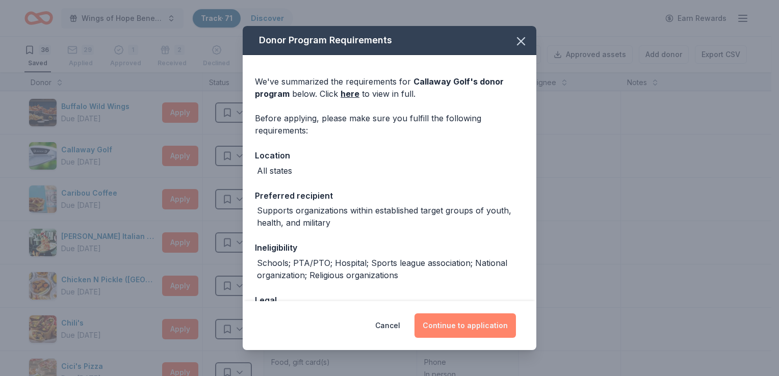
click at [485, 327] on button "Continue to application" at bounding box center [466, 326] width 102 height 24
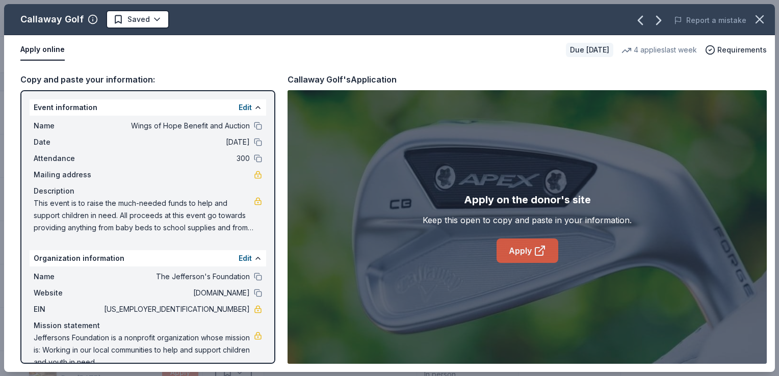
click at [537, 256] on icon at bounding box center [540, 251] width 12 height 12
click at [524, 249] on link "Apply" at bounding box center [528, 251] width 62 height 24
